Goal: Transaction & Acquisition: Purchase product/service

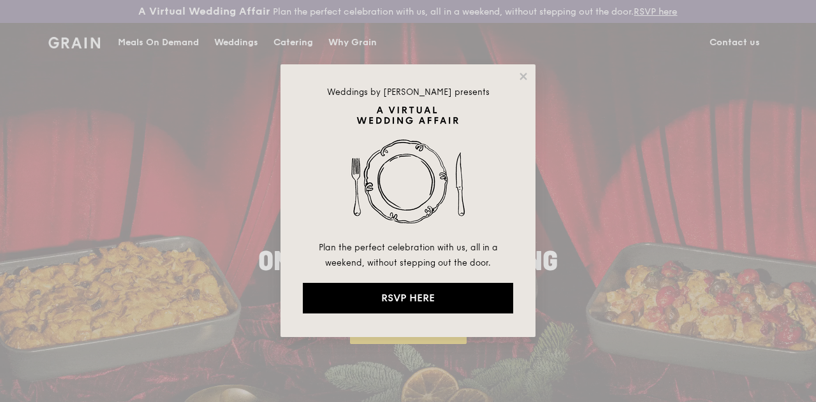
click at [521, 69] on div "Weddings by [PERSON_NAME] presents Plan the perfect celebration with us, all in…" at bounding box center [407, 200] width 255 height 273
click at [521, 73] on icon at bounding box center [522, 76] width 11 height 11
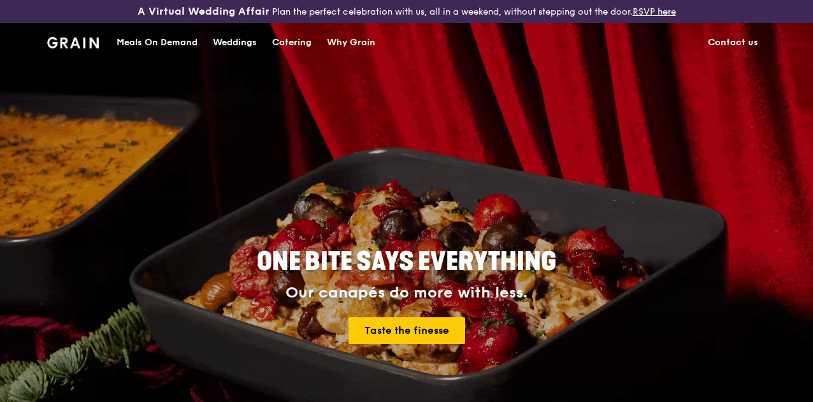
click at [288, 52] on div "Catering" at bounding box center [292, 43] width 40 height 38
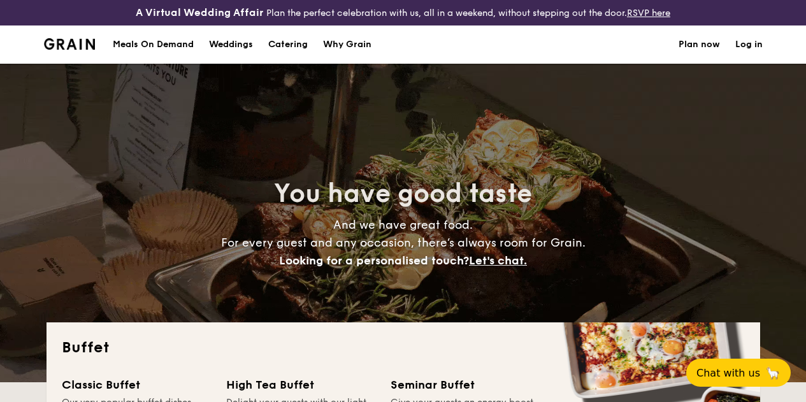
select select
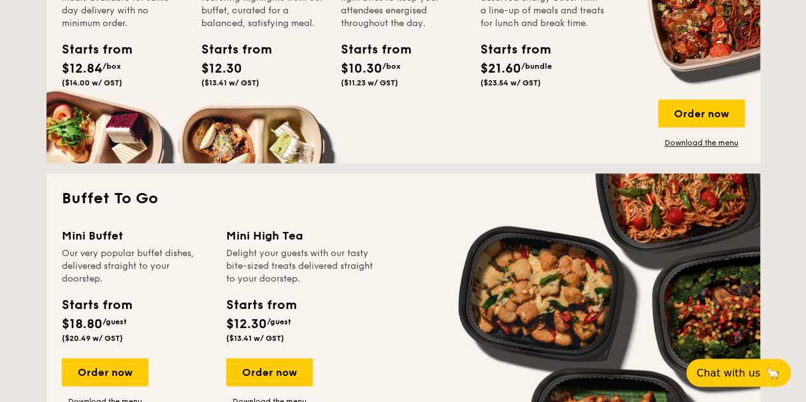
scroll to position [584, 0]
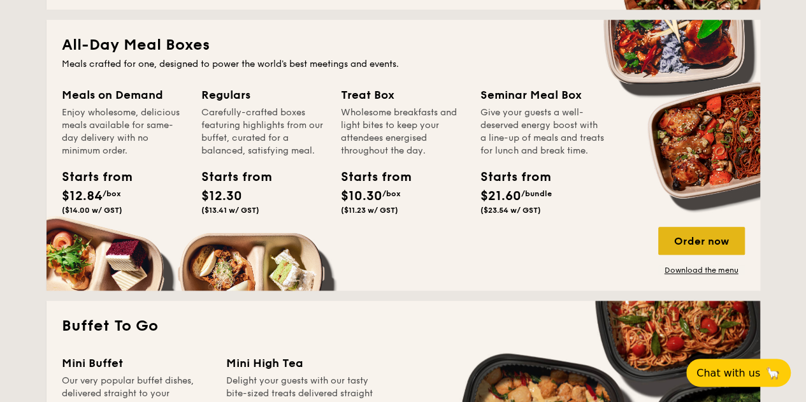
click at [699, 255] on div "Order now" at bounding box center [701, 241] width 87 height 28
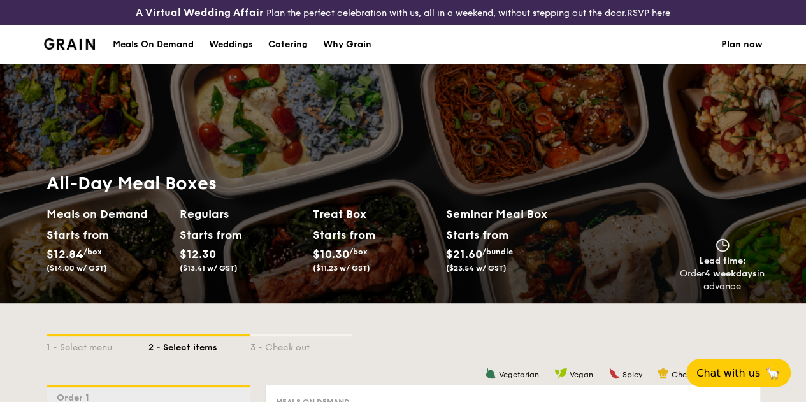
click at [343, 53] on div "Why Grain" at bounding box center [347, 44] width 48 height 38
